Goal: Task Accomplishment & Management: Use online tool/utility

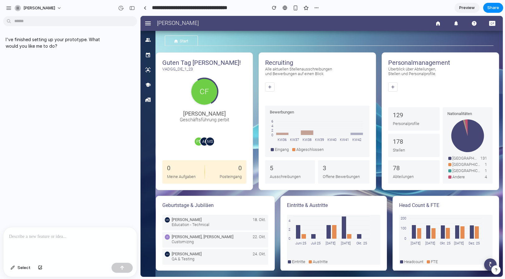
click at [42, 238] on p at bounding box center [70, 236] width 122 height 7
click at [34, 240] on div at bounding box center [69, 243] width 133 height 33
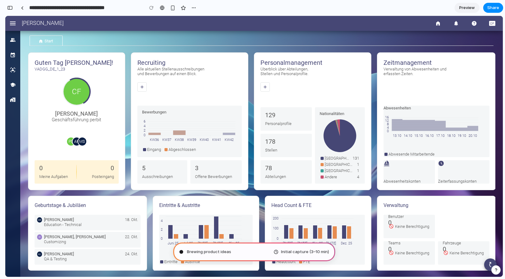
type input "**********"
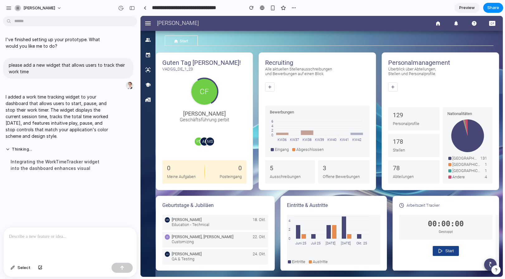
click at [372, 6] on section "**********" at bounding box center [321, 8] width 363 height 16
click at [445, 248] on button "Start" at bounding box center [446, 251] width 26 height 10
click at [450, 250] on button "Start" at bounding box center [446, 251] width 26 height 10
click at [445, 250] on button "Start" at bounding box center [446, 251] width 26 height 10
click at [443, 253] on button "Start" at bounding box center [446, 251] width 26 height 10
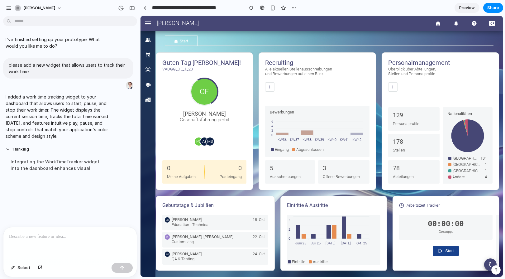
click at [462, 10] on span "Preview" at bounding box center [467, 8] width 16 height 6
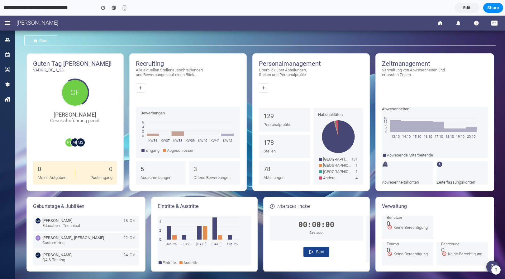
click at [316, 251] on button "Start" at bounding box center [316, 252] width 26 height 10
click at [122, 7] on div "button" at bounding box center [124, 7] width 5 height 5
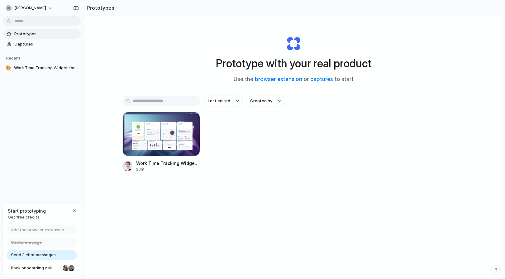
click at [27, 36] on span "Prototypes" at bounding box center [46, 34] width 64 height 6
click at [72, 210] on div "button" at bounding box center [74, 210] width 5 height 5
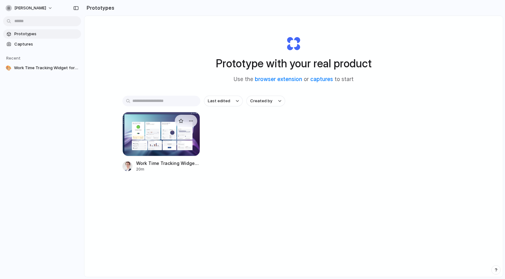
click at [154, 137] on div at bounding box center [161, 134] width 78 height 44
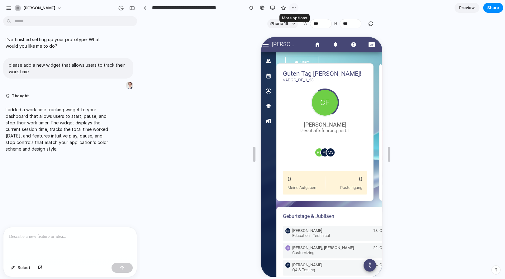
click at [294, 7] on div "button" at bounding box center [293, 7] width 5 height 5
click at [294, 7] on div "Duplicate Delete" at bounding box center [252, 139] width 505 height 279
click at [273, 8] on div "button" at bounding box center [272, 7] width 5 height 5
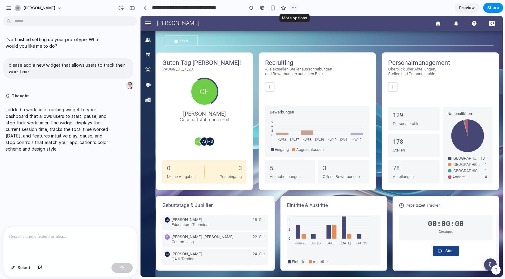
click at [294, 6] on div "button" at bounding box center [293, 7] width 5 height 5
click at [294, 6] on div "Duplicate Delete" at bounding box center [252, 139] width 505 height 279
click at [493, 26] on div "CF" at bounding box center [492, 23] width 15 height 15
click at [475, 24] on icon "help" at bounding box center [474, 24] width 6 height 6
click at [454, 25] on icon "notifications" at bounding box center [456, 24] width 6 height 6
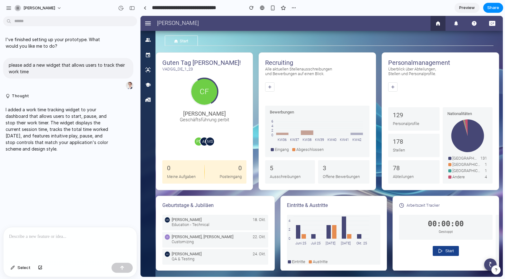
click at [438, 25] on icon "home" at bounding box center [438, 24] width 6 height 6
click at [65, 9] on button "[PERSON_NAME]" at bounding box center [38, 8] width 53 height 10
click at [107, 197] on div "Settings Invite members Change theme Sign out" at bounding box center [252, 139] width 505 height 279
click at [443, 252] on button "Start" at bounding box center [446, 251] width 26 height 10
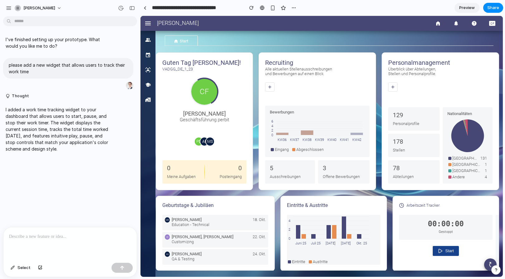
click at [443, 252] on button "Start" at bounding box center [446, 251] width 26 height 10
click at [11, 9] on div "button" at bounding box center [9, 8] width 6 height 6
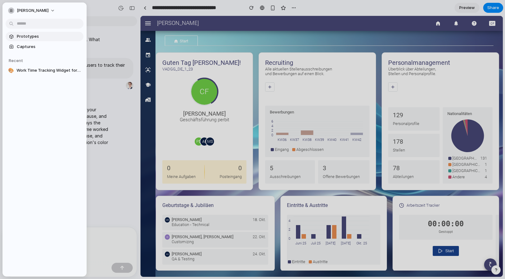
click at [28, 39] on span "Prototypes" at bounding box center [49, 36] width 64 height 6
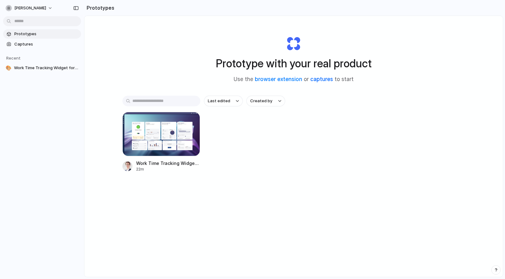
click at [329, 81] on link "captures" at bounding box center [321, 79] width 23 height 6
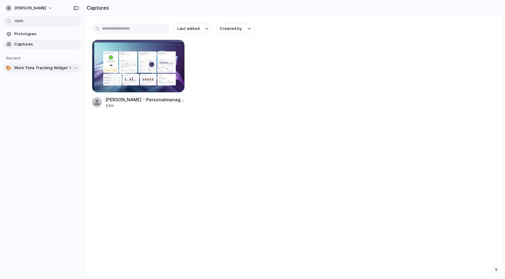
click at [51, 68] on span "Work Time Tracking Widget for [PERSON_NAME]" at bounding box center [46, 68] width 64 height 6
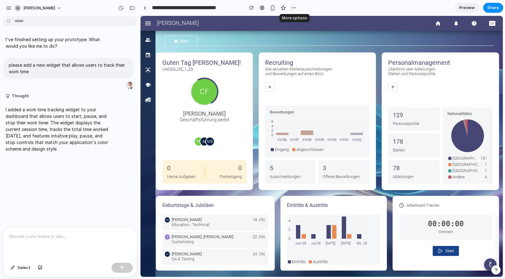
click at [292, 8] on div "button" at bounding box center [293, 7] width 5 height 5
click at [292, 8] on div "Duplicate Delete" at bounding box center [252, 139] width 505 height 279
click at [9, 7] on div "button" at bounding box center [9, 8] width 6 height 6
click at [55, 8] on span "[PERSON_NAME]" at bounding box center [39, 8] width 32 height 6
click at [42, 25] on li "Settings" at bounding box center [39, 22] width 52 height 10
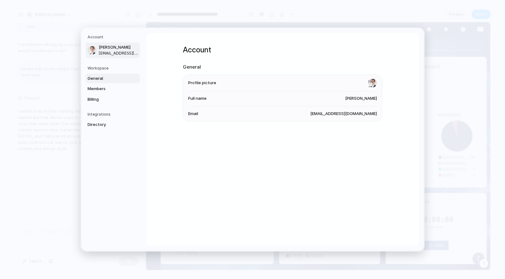
click at [90, 75] on span "General" at bounding box center [108, 78] width 40 height 6
click at [98, 87] on span "Members" at bounding box center [108, 89] width 40 height 6
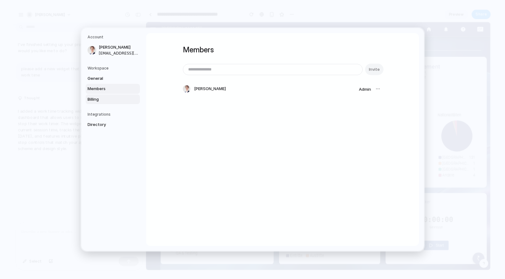
click at [97, 102] on span "Billing" at bounding box center [108, 99] width 40 height 6
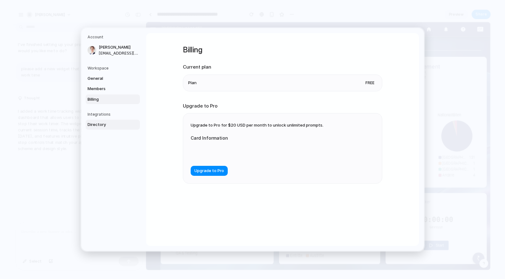
click at [100, 124] on span "Directory" at bounding box center [108, 124] width 40 height 6
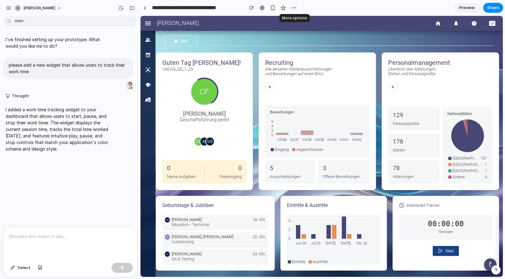
click at [297, 7] on button "button" at bounding box center [293, 7] width 9 height 9
click at [344, 7] on div "Duplicate Delete" at bounding box center [252, 139] width 505 height 279
click at [19, 268] on span "Select" at bounding box center [23, 267] width 13 height 6
click at [446, 252] on div at bounding box center [322, 146] width 362 height 260
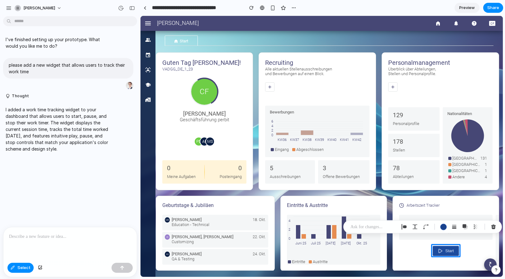
click at [367, 229] on p at bounding box center [373, 226] width 46 height 7
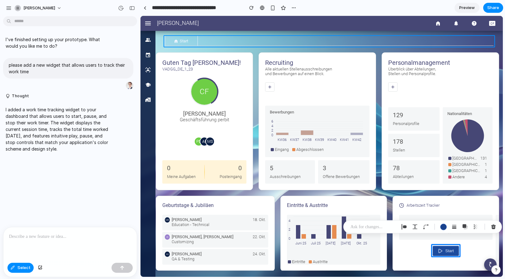
click at [294, 37] on div at bounding box center [322, 146] width 362 height 260
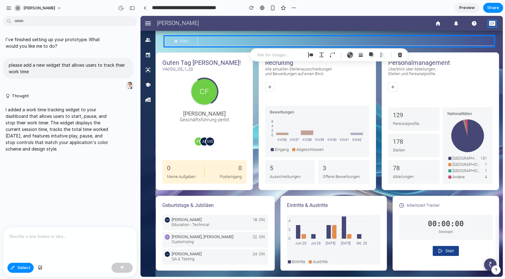
click at [492, 23] on div at bounding box center [322, 146] width 362 height 260
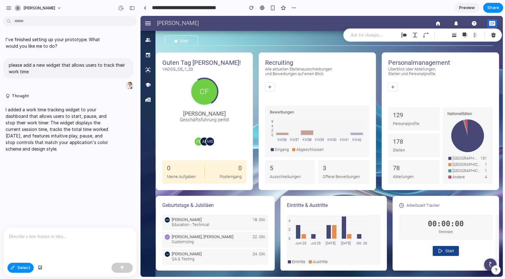
click at [42, 169] on div "I've finished setting up your prototype. What would you like me to do? please a…" at bounding box center [68, 123] width 136 height 208
click at [16, 268] on button "Select" at bounding box center [20, 268] width 26 height 10
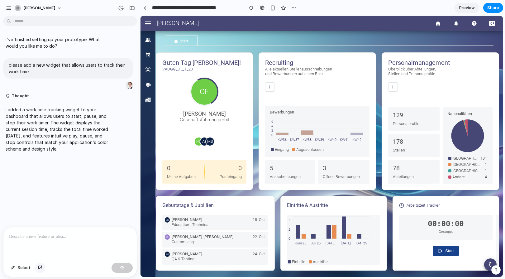
click at [41, 266] on div "button" at bounding box center [40, 268] width 4 height 4
click at [39, 239] on p at bounding box center [70, 236] width 122 height 7
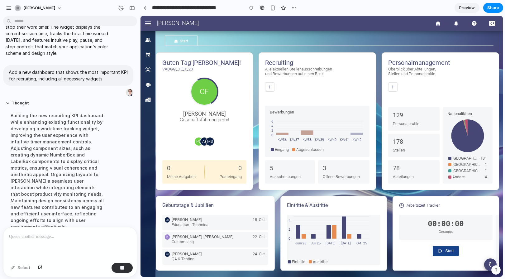
scroll to position [110, 0]
